Goal: Transaction & Acquisition: Obtain resource

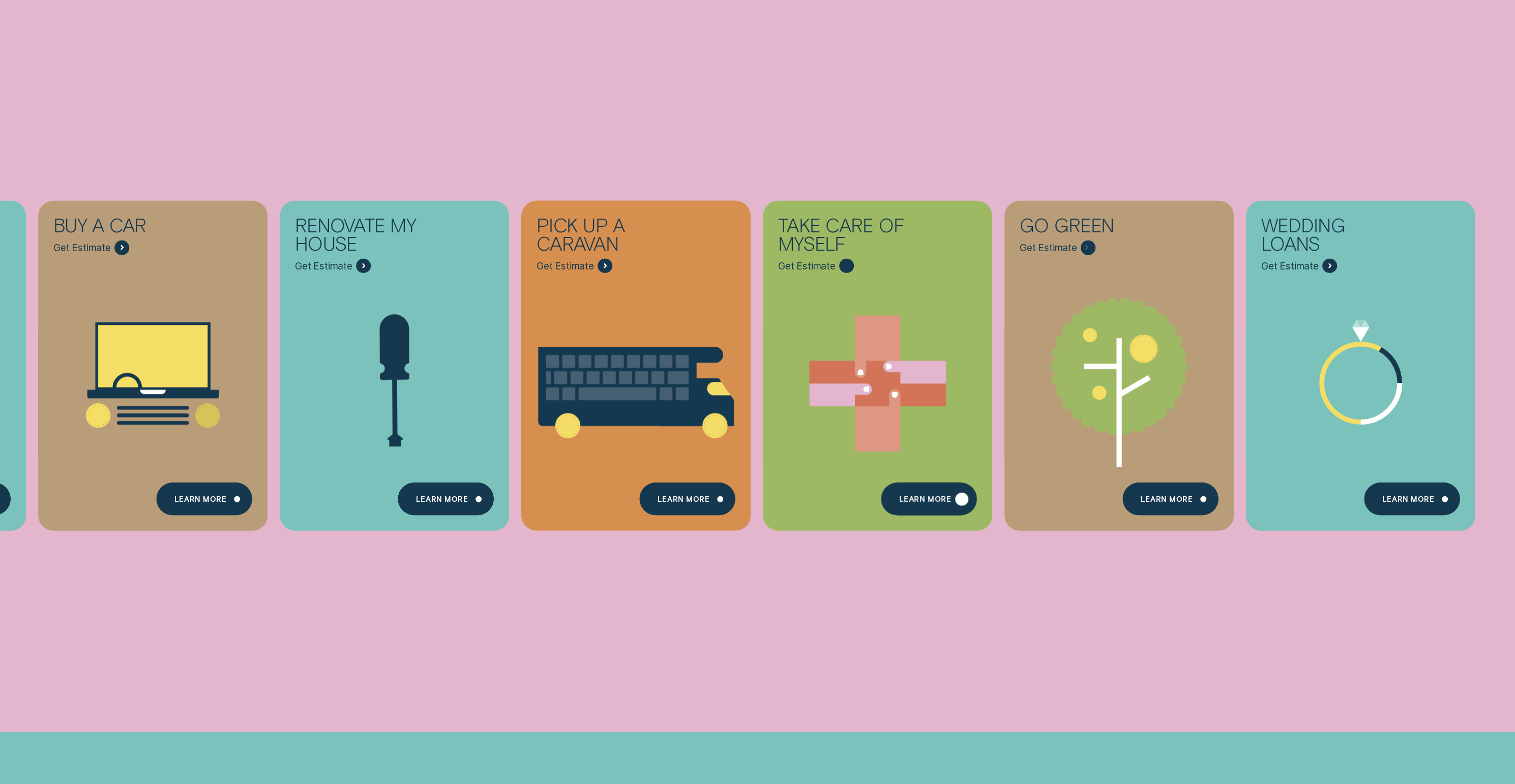
scroll to position [687, 0]
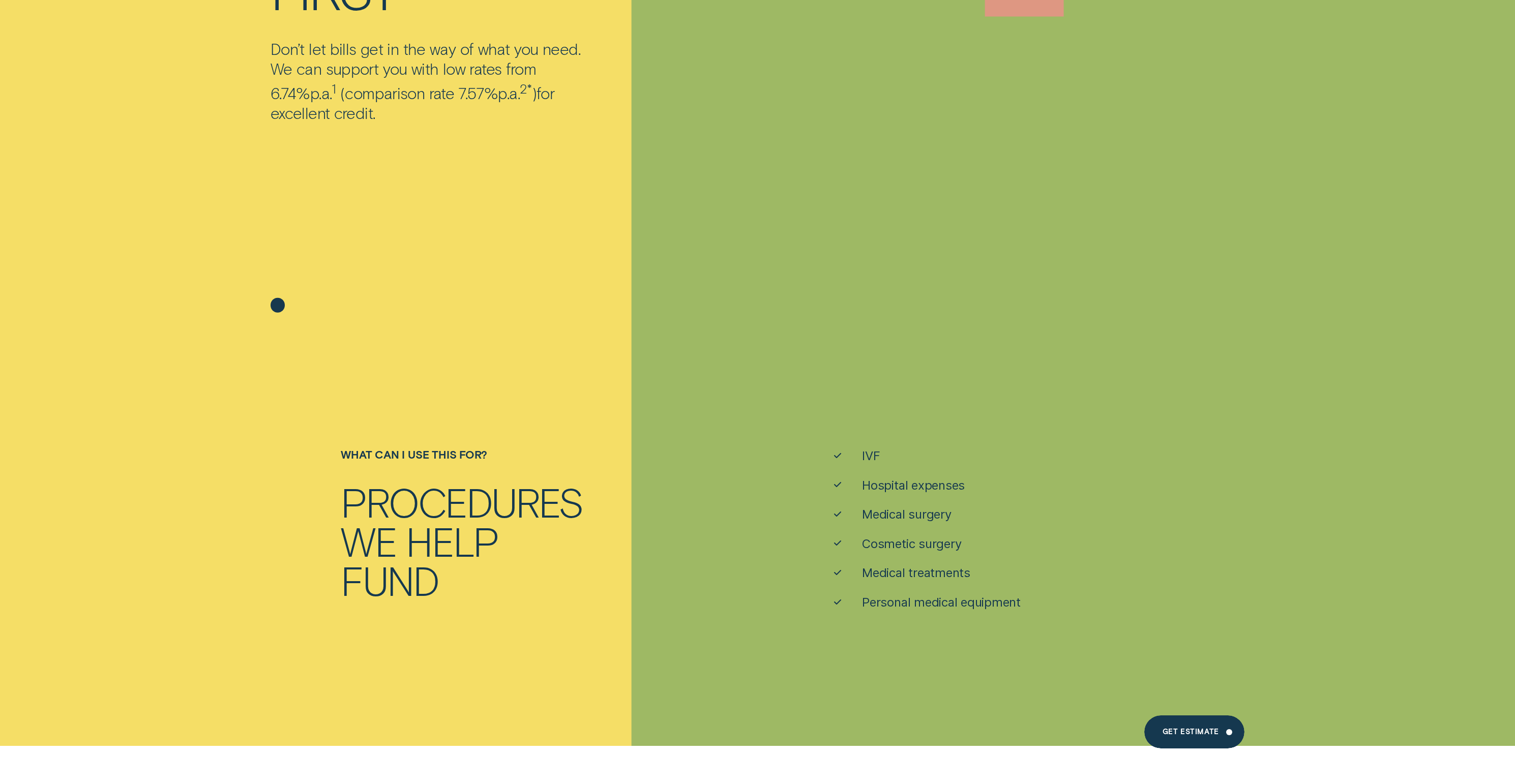
scroll to position [433, 0]
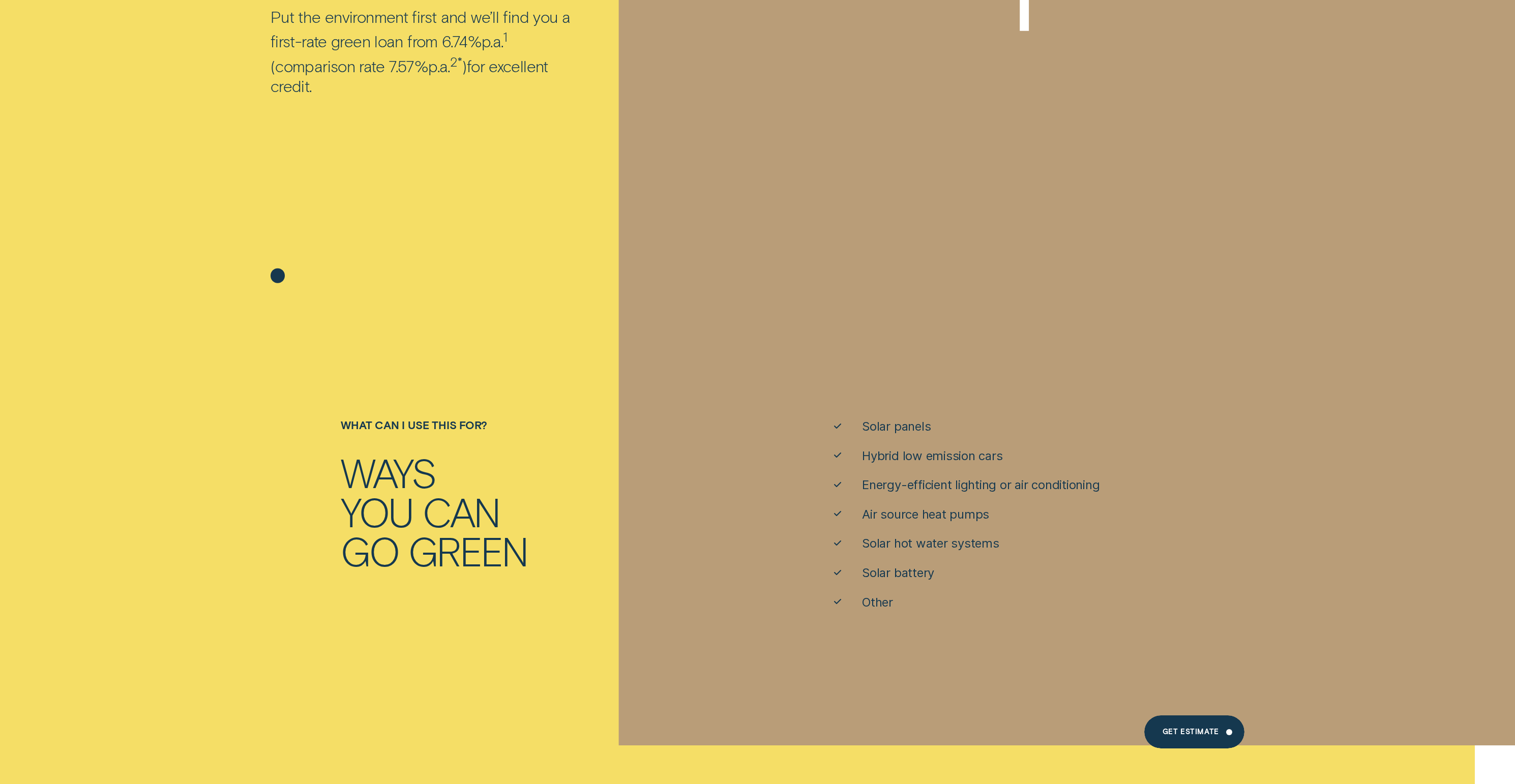
scroll to position [500, 0]
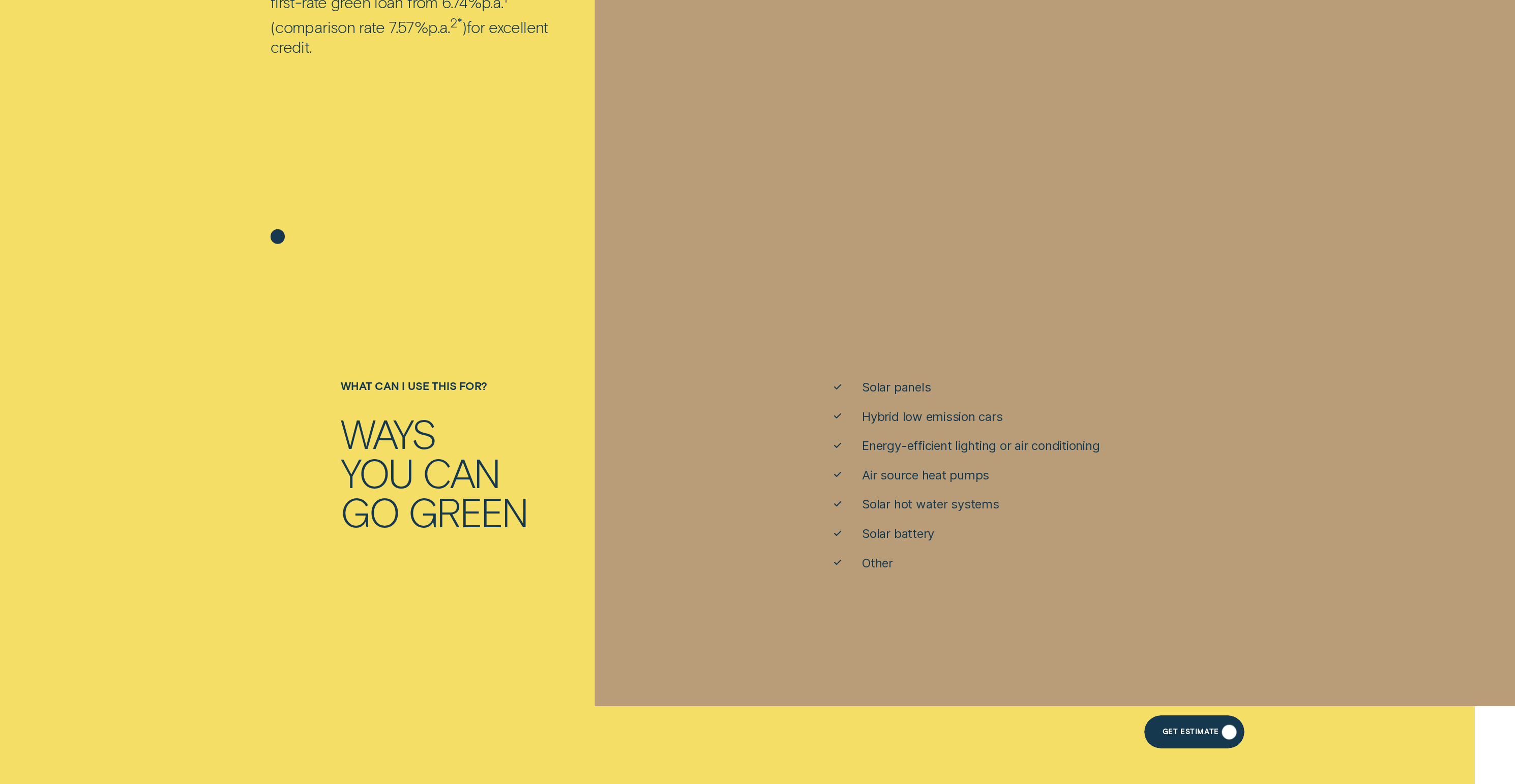
click at [1188, 739] on div "Get Estimate" at bounding box center [1194, 731] width 100 height 33
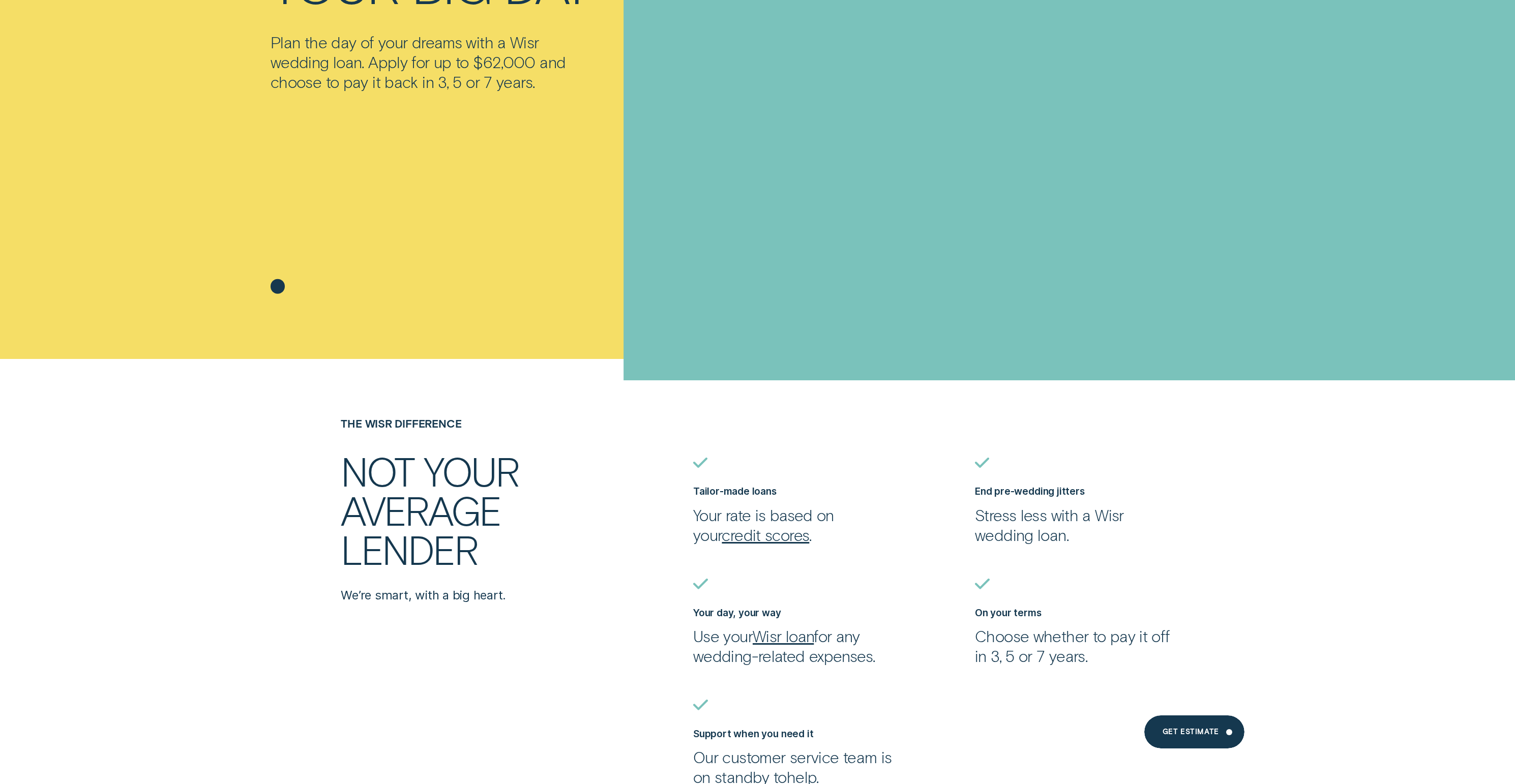
scroll to position [451, 0]
